Goal: Register for event/course

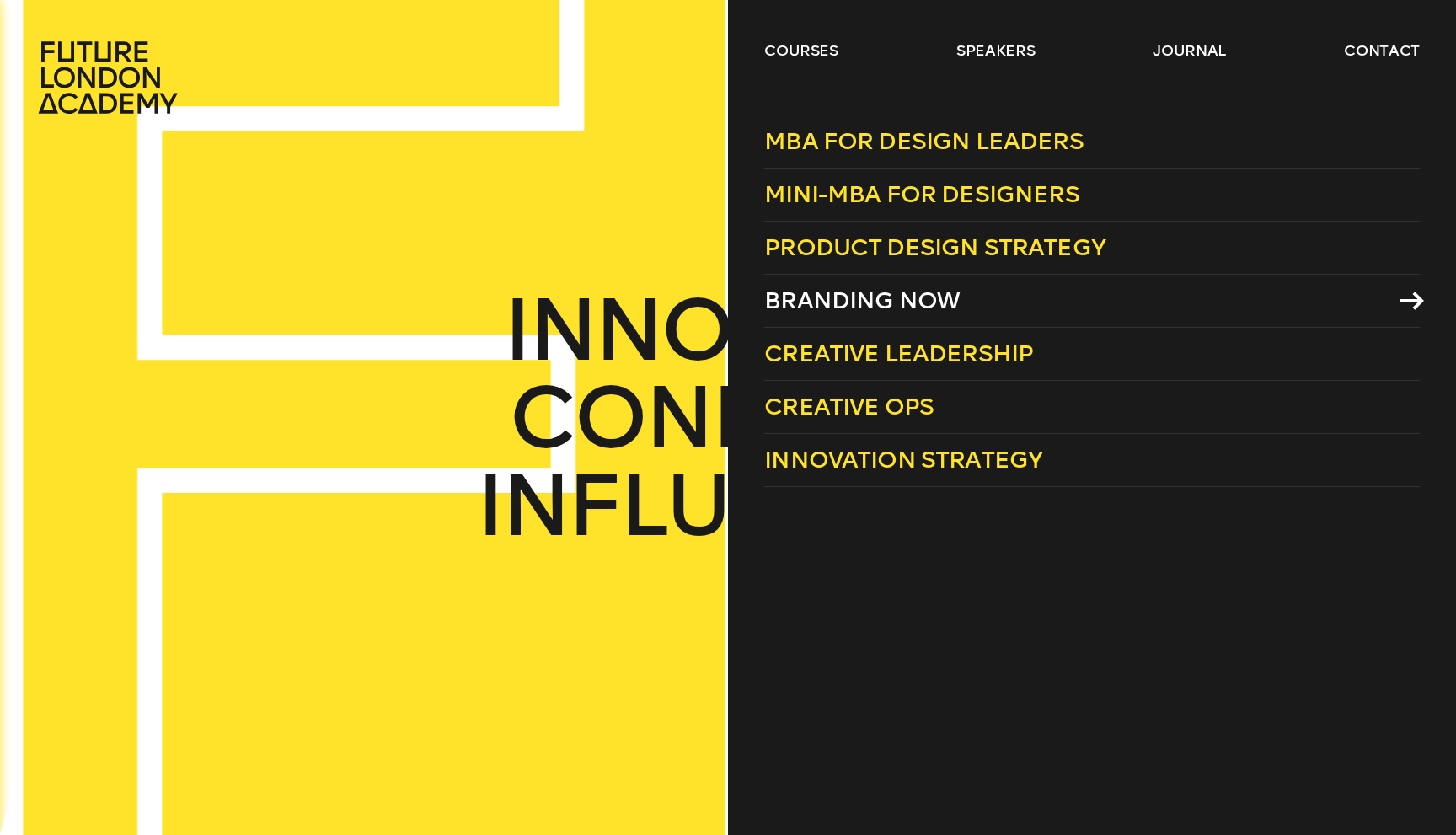
click at [831, 295] on span "Branding Now" at bounding box center [862, 301] width 196 height 28
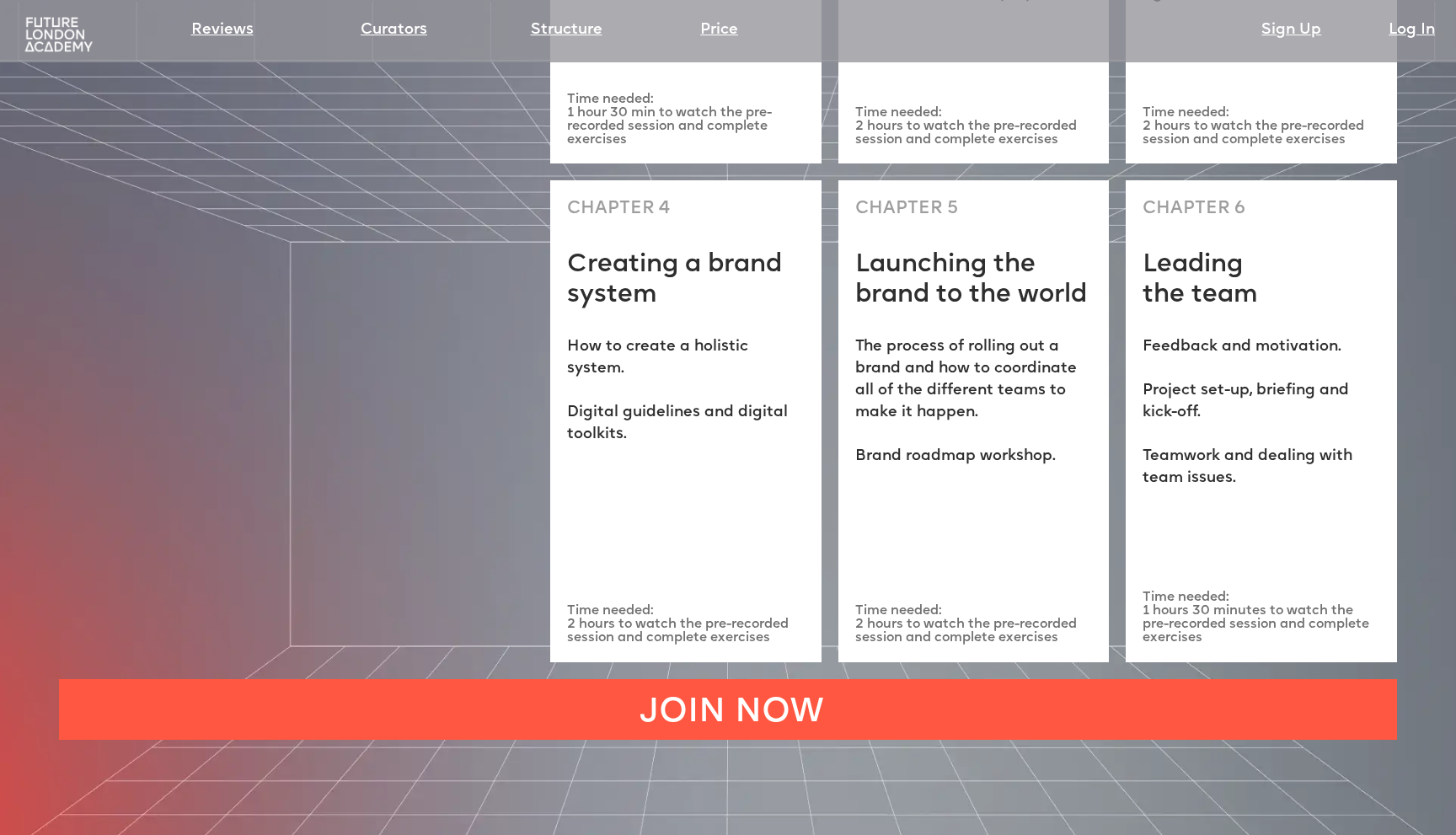
scroll to position [5038, 0]
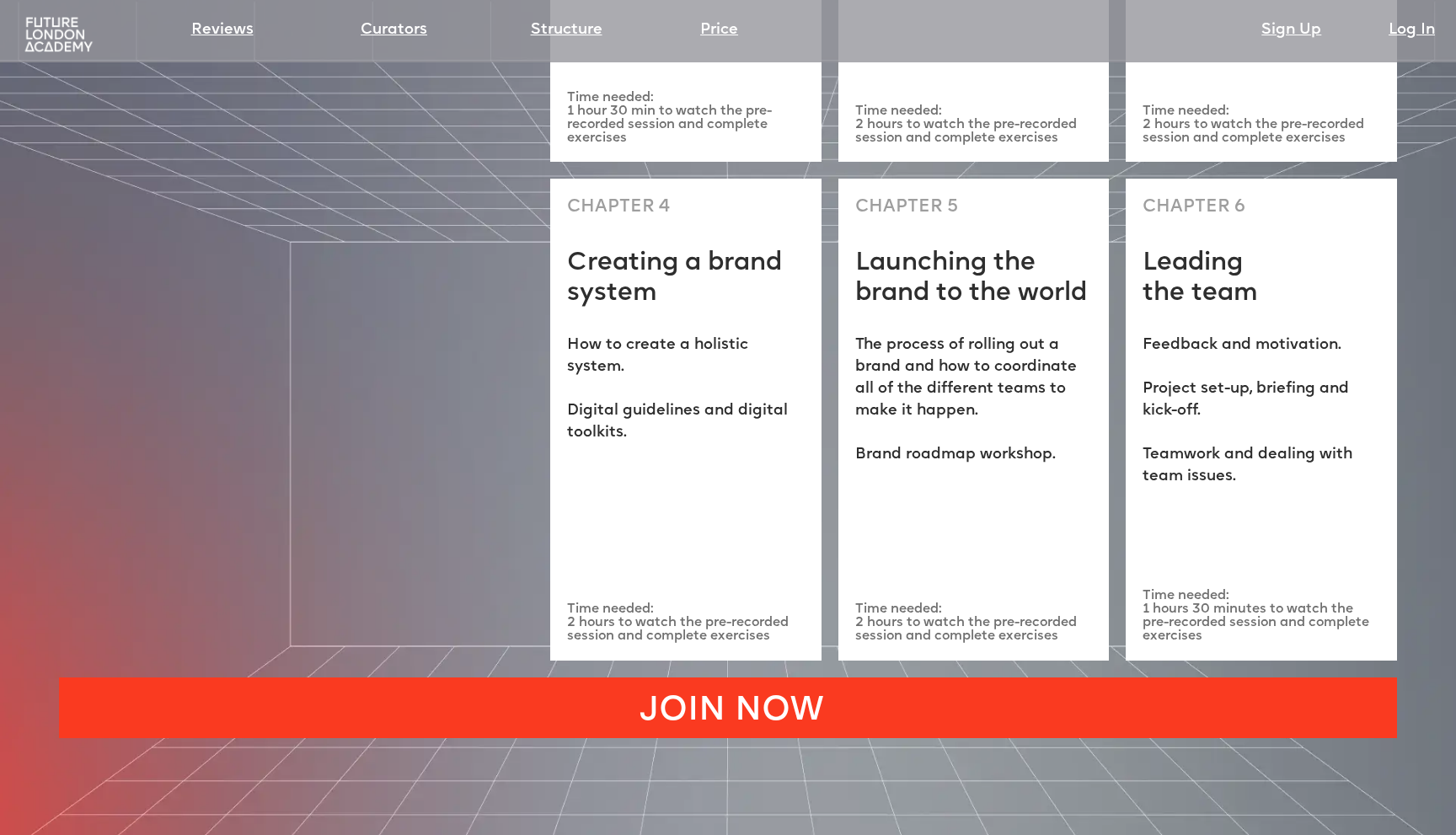
click at [827, 677] on link "JOIN NOW" at bounding box center [728, 707] width 1338 height 60
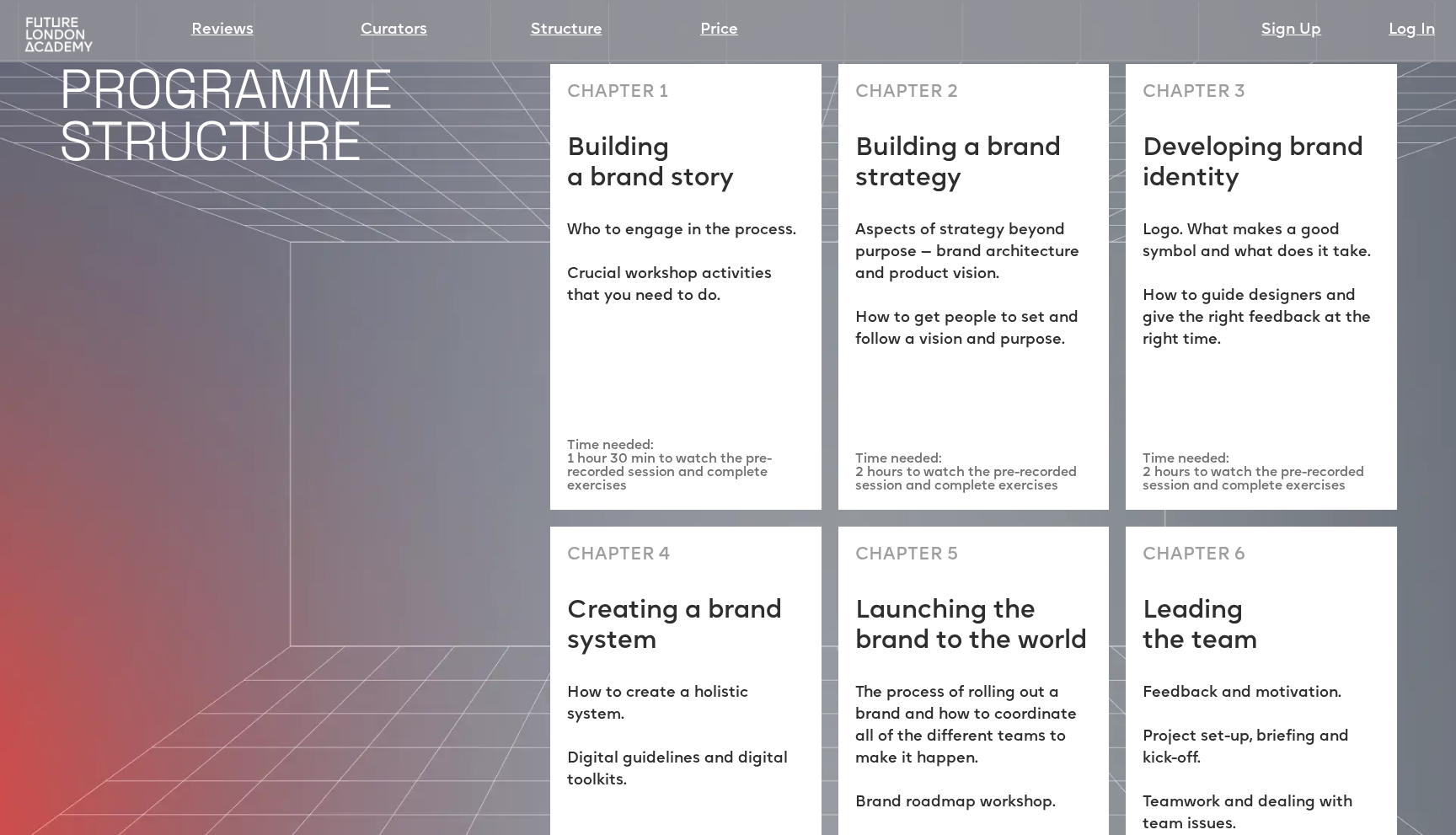
scroll to position [4685, 0]
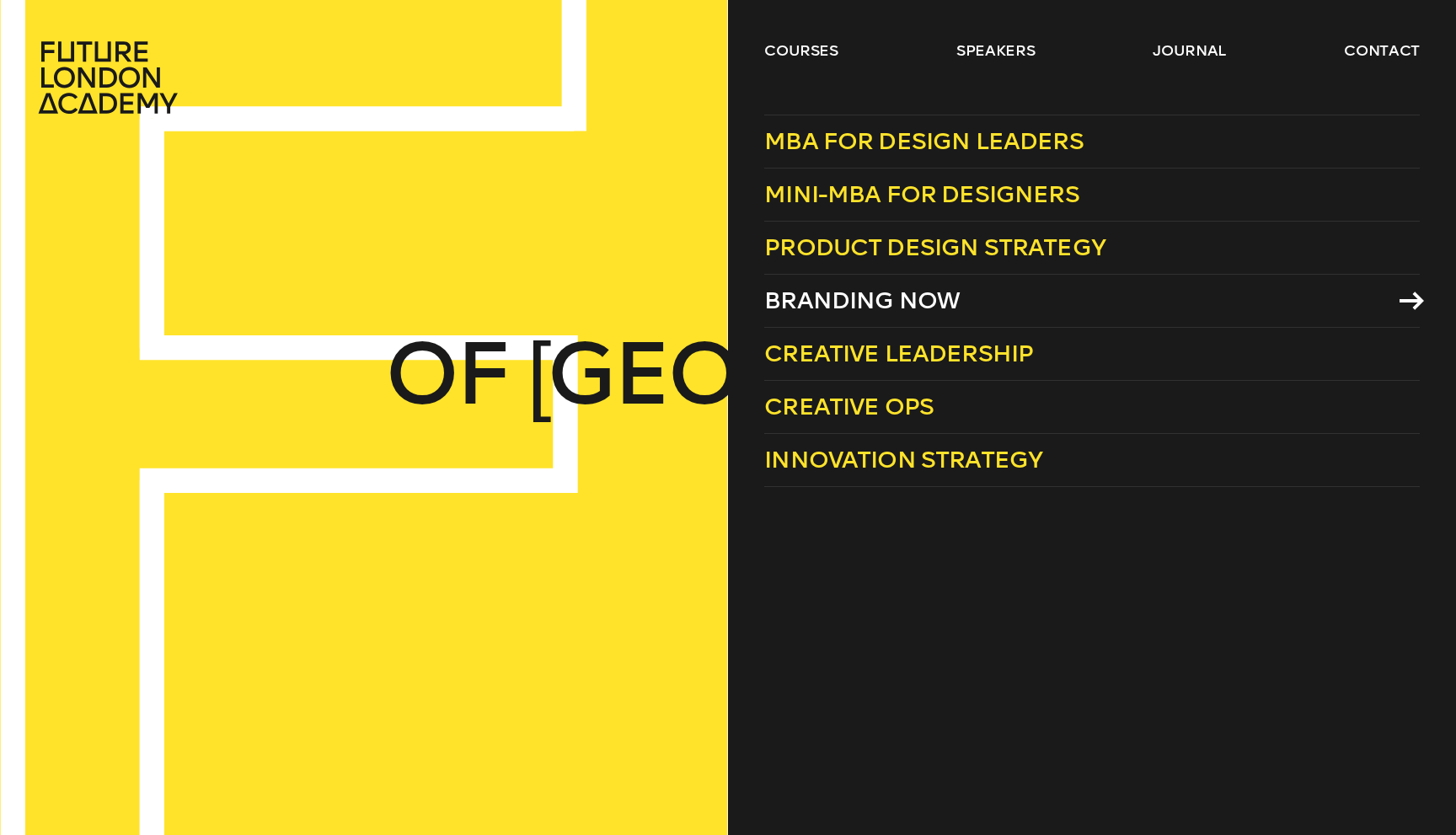
click at [844, 299] on span "Branding Now" at bounding box center [862, 301] width 196 height 28
click at [850, 298] on span "Branding Now" at bounding box center [862, 301] width 196 height 28
